Goal: Find contact information: Find contact information

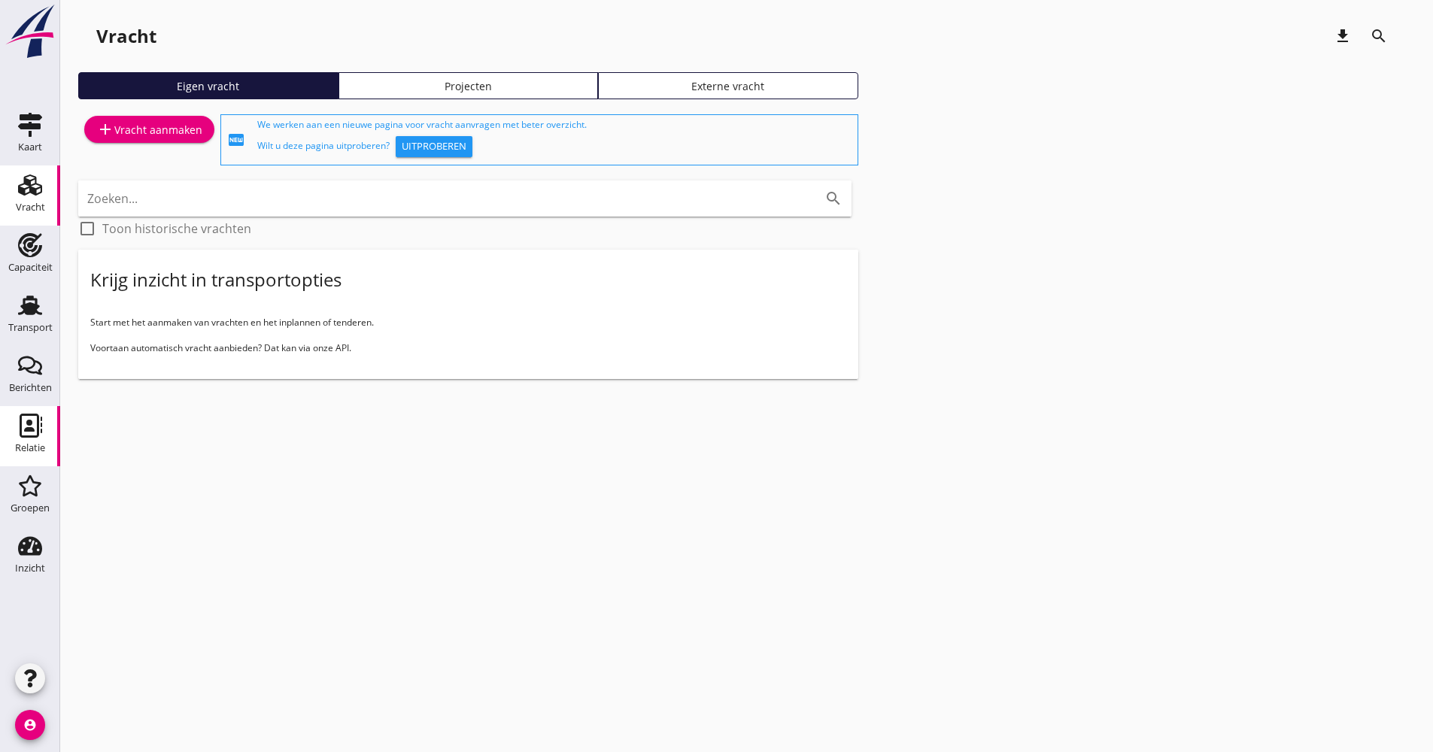
click at [44, 451] on div "Relatie" at bounding box center [30, 448] width 30 height 10
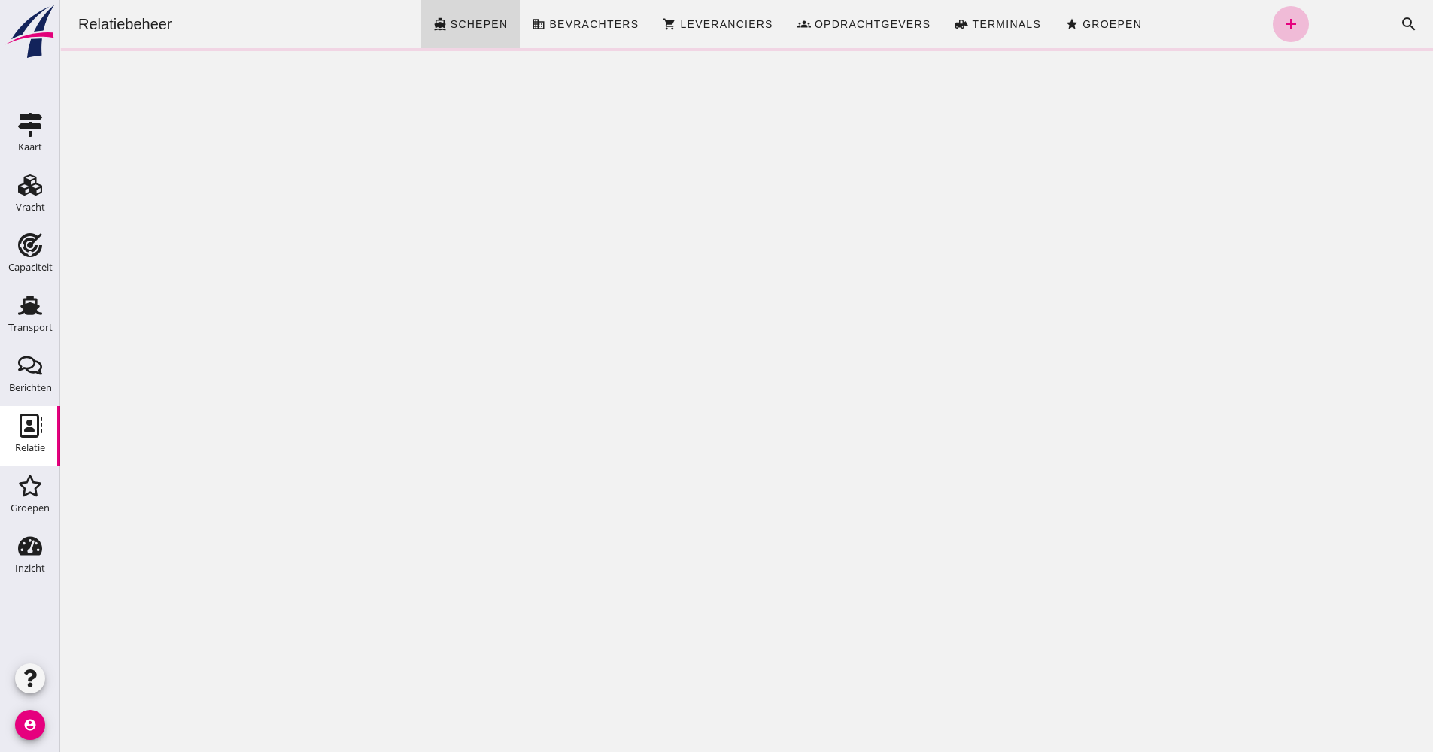
click div "Zoeken... cancel search"
click at [1400, 27] on icon "search" at bounding box center [1409, 24] width 18 height 18
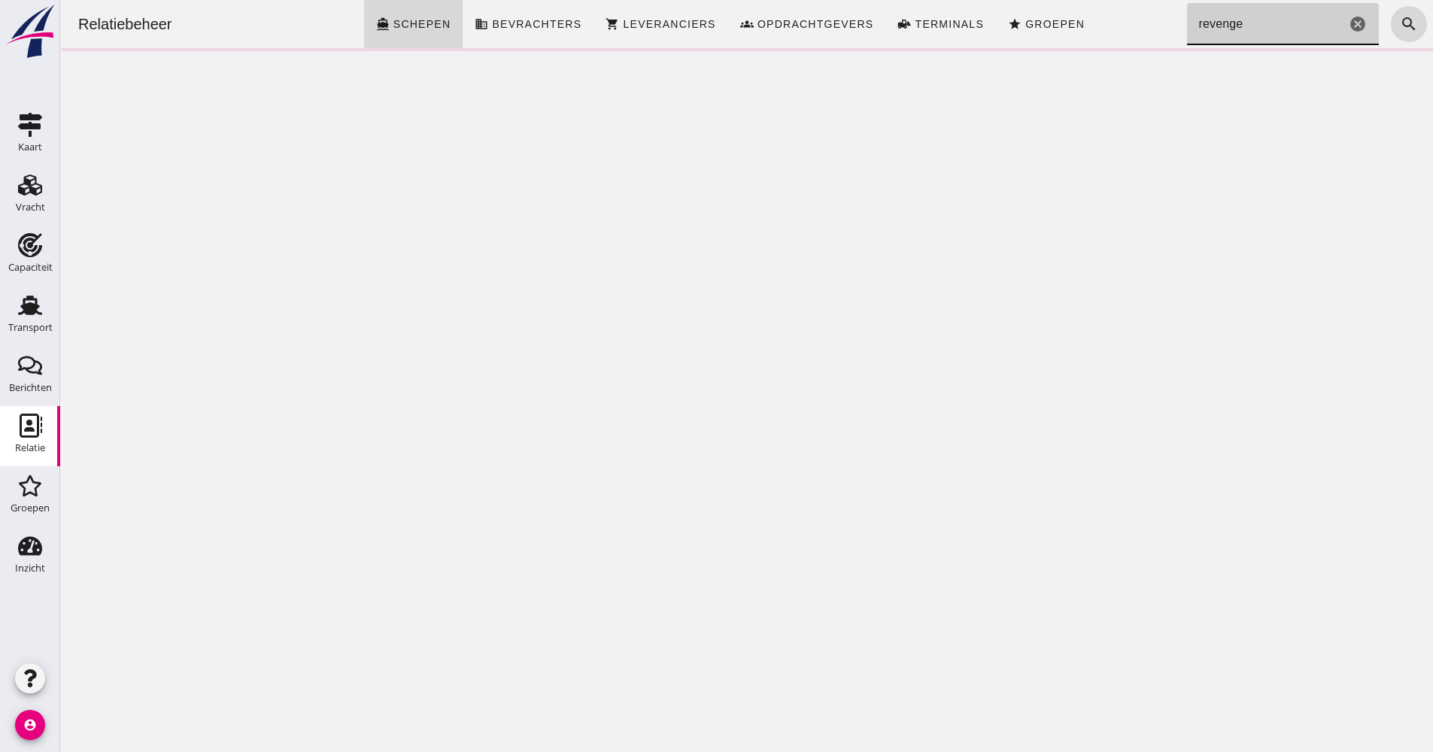
type input "revenge"
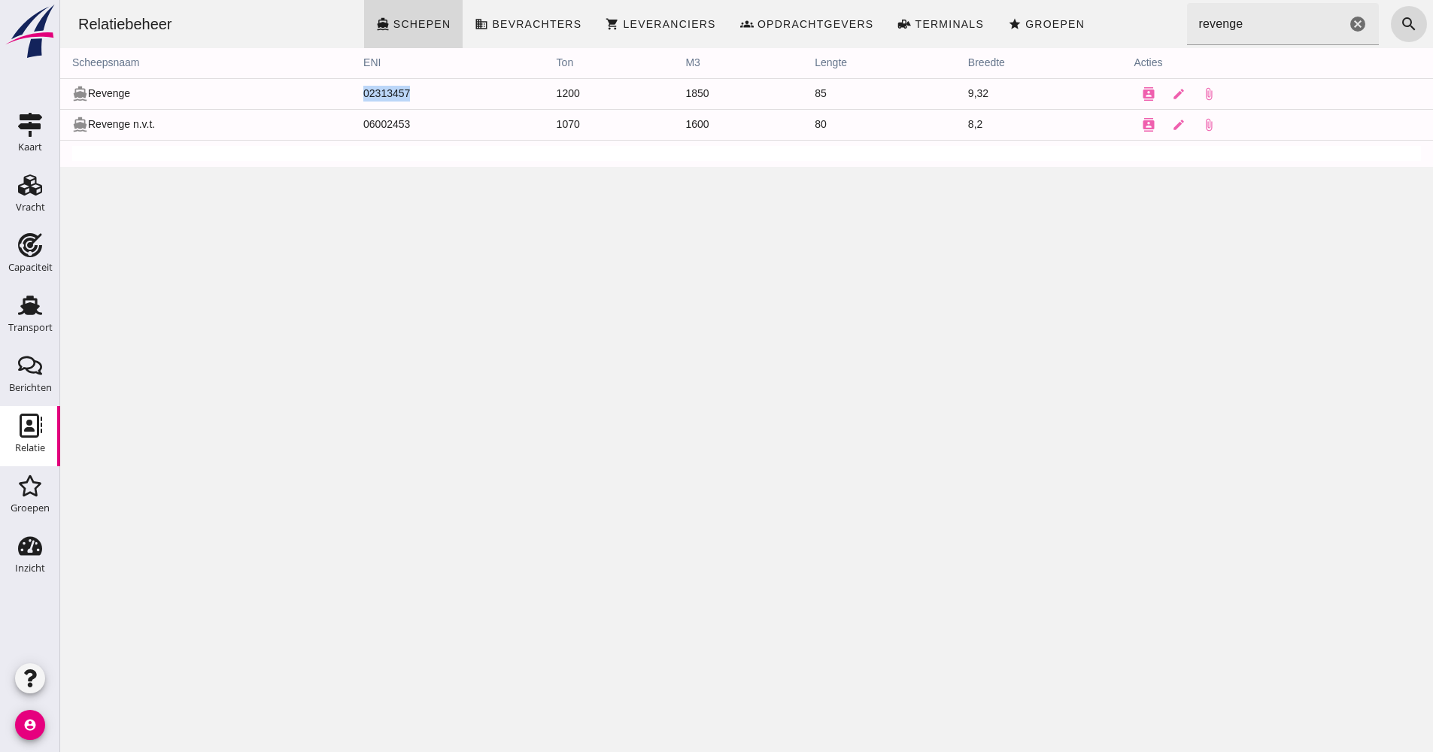
drag, startPoint x: 420, startPoint y: 97, endPoint x: 357, endPoint y: 101, distance: 62.5
click at [357, 101] on td "02313457" at bounding box center [447, 93] width 193 height 31
drag, startPoint x: 357, startPoint y: 101, endPoint x: 369, endPoint y: 99, distance: 11.5
copy td "02313457"
click at [1142, 96] on icon "contacts" at bounding box center [1149, 94] width 14 height 14
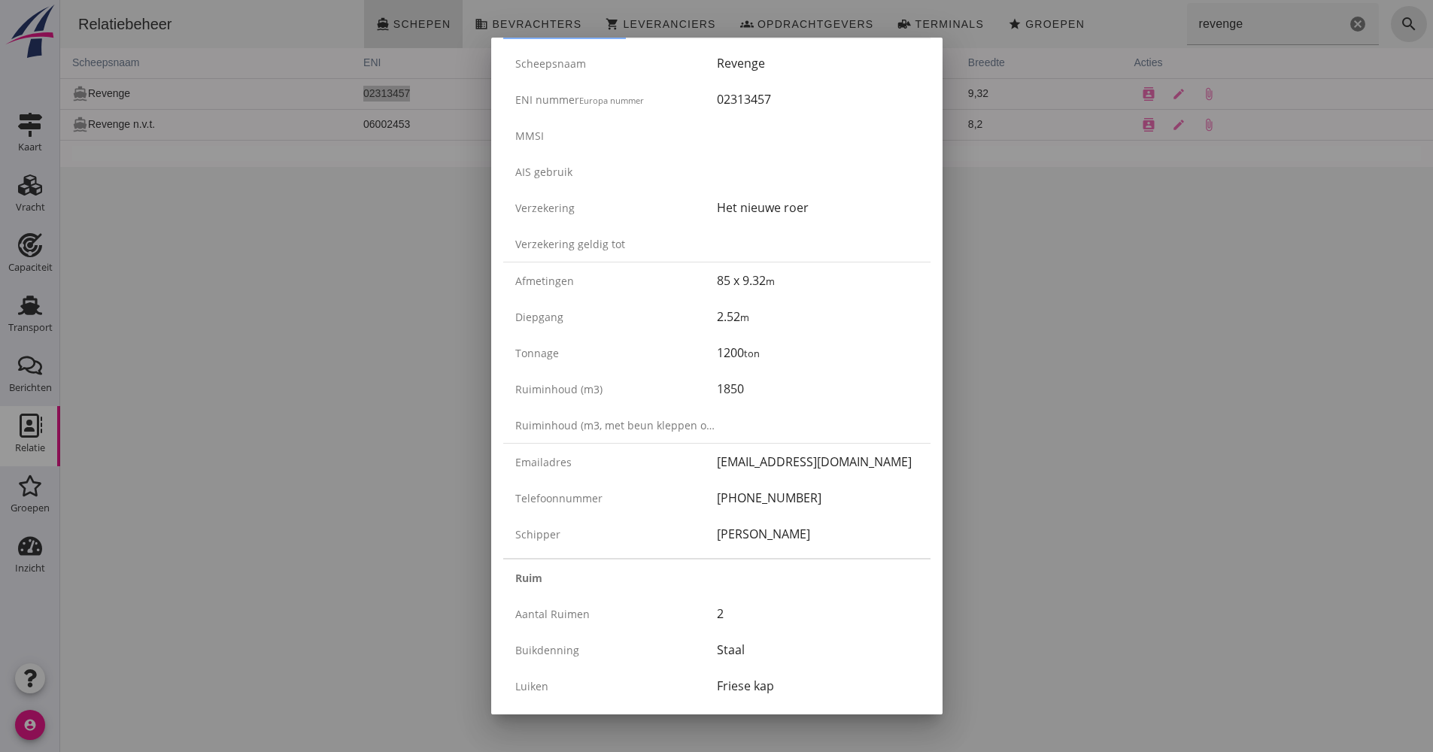
scroll to position [150, 0]
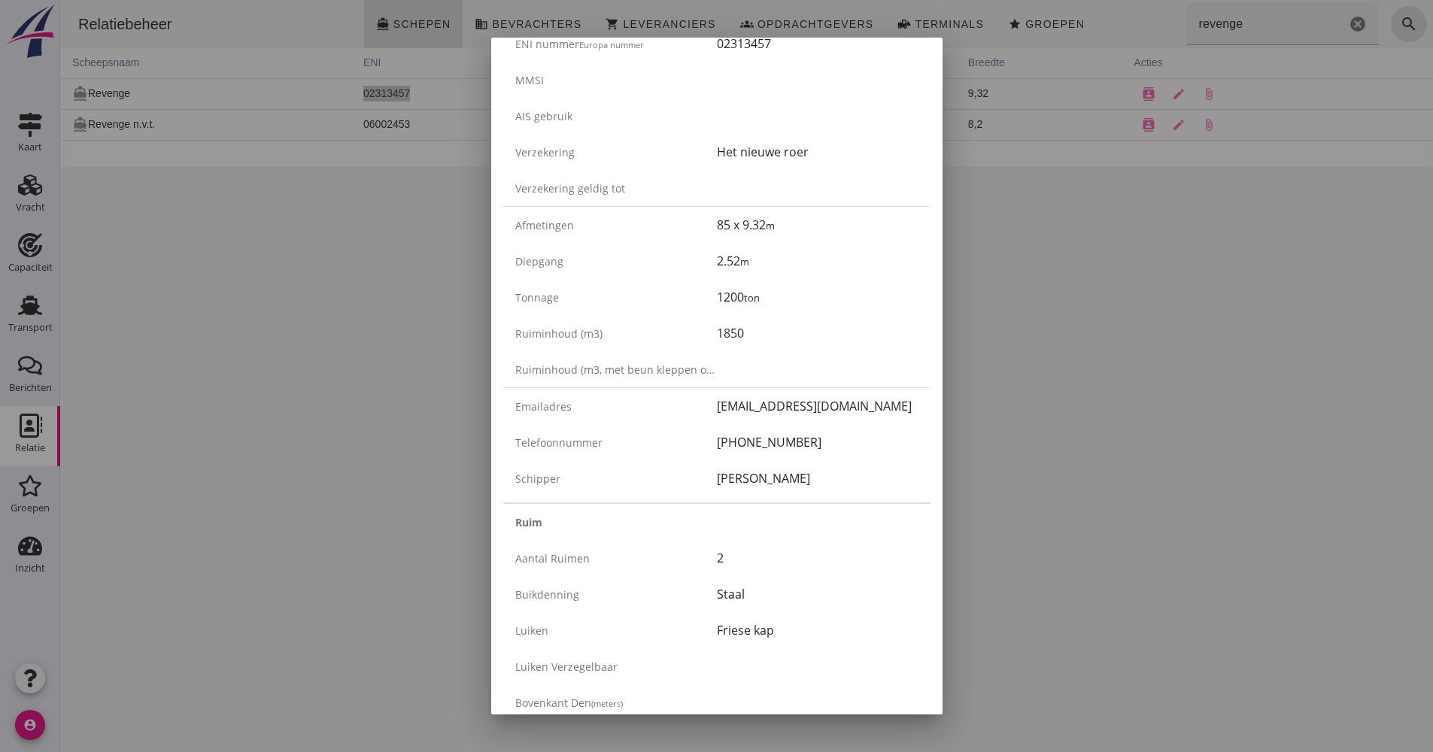
drag, startPoint x: 807, startPoint y: 447, endPoint x: 707, endPoint y: 449, distance: 100.0
click at [707, 449] on div "Telefoonnummer [PHONE_NUMBER]" at bounding box center [716, 442] width 427 height 36
drag, startPoint x: 707, startPoint y: 449, endPoint x: 743, endPoint y: 447, distance: 36.1
copy div "[PHONE_NUMBER]"
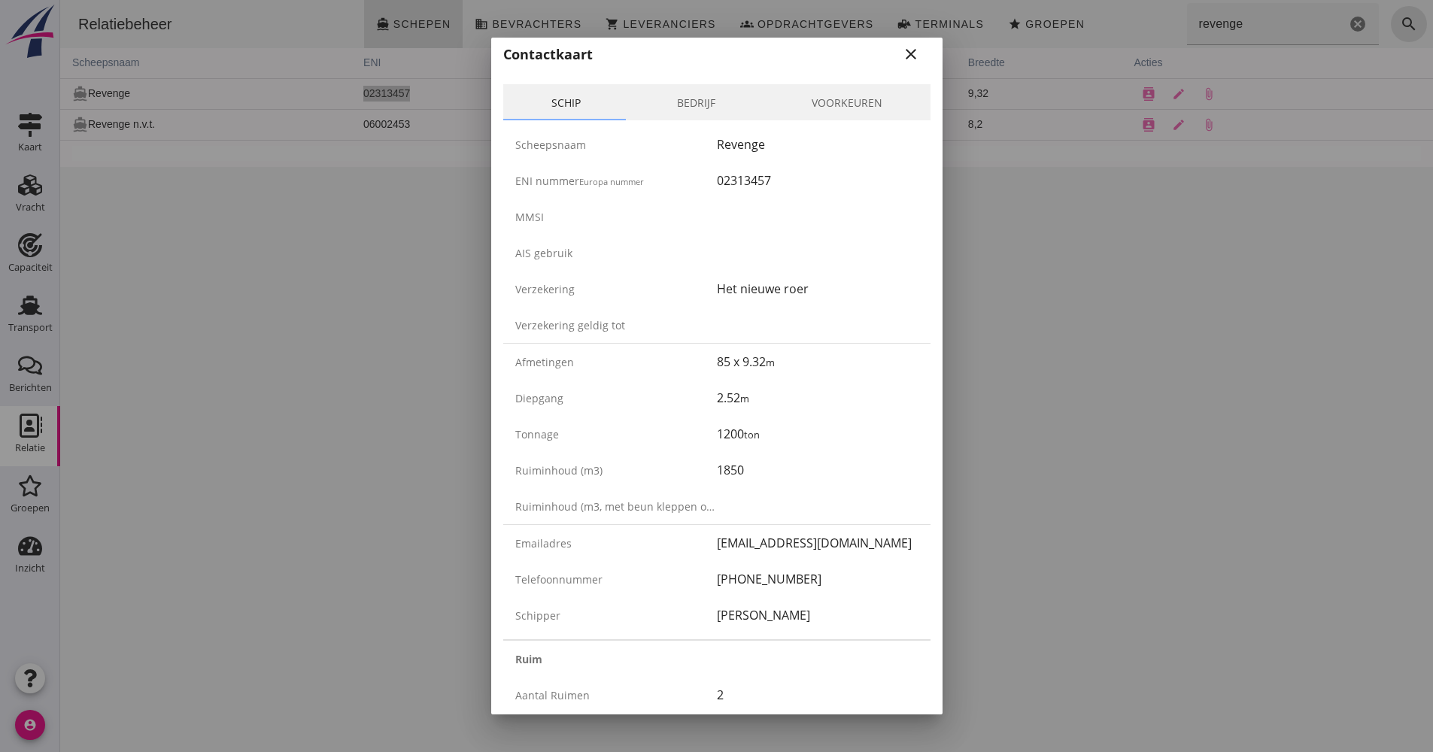
scroll to position [0, 0]
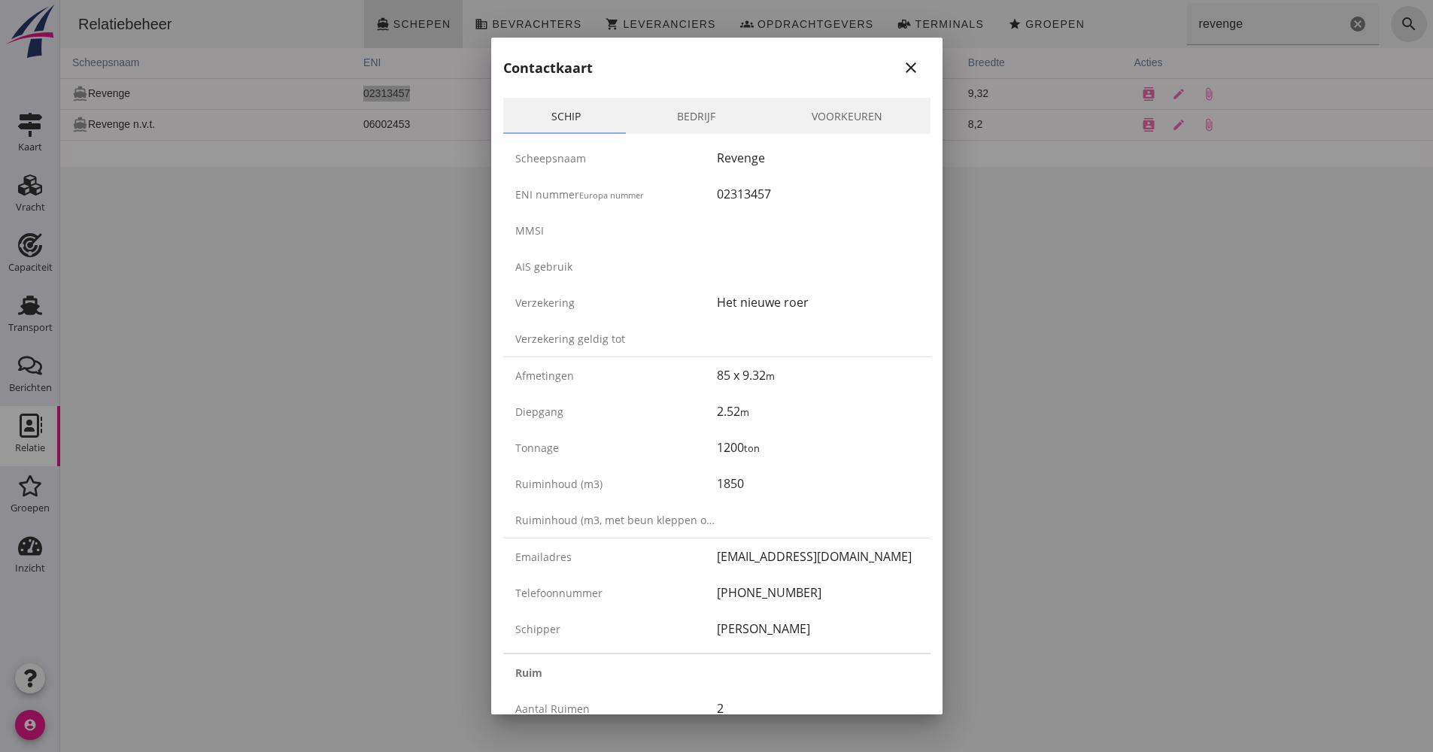
click at [906, 66] on icon "close" at bounding box center [911, 68] width 18 height 18
